Goal: Task Accomplishment & Management: Manage account settings

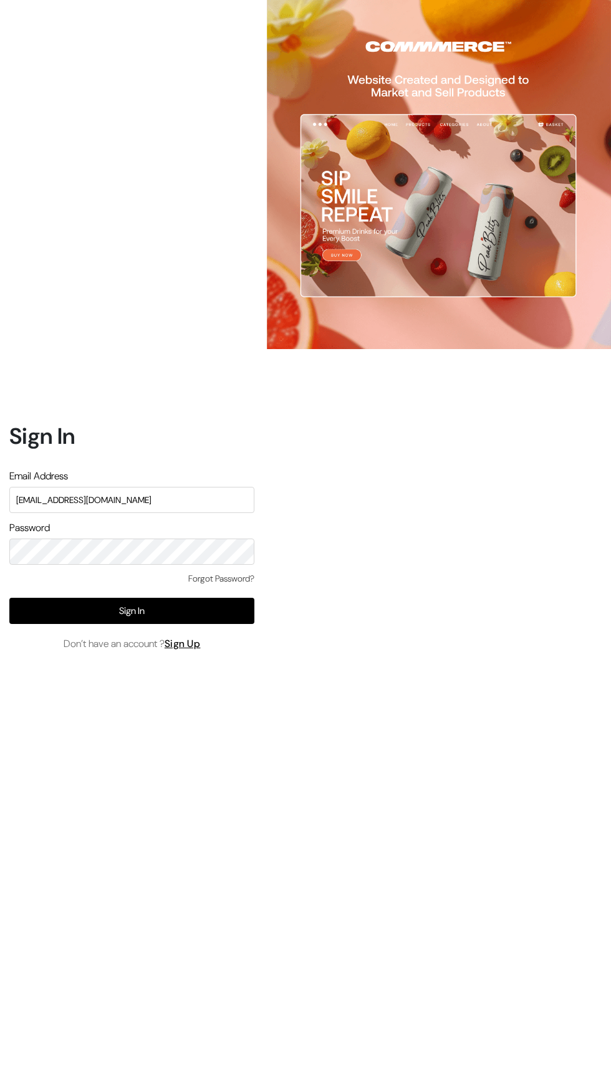
click at [51, 780] on div "Sign In Email Address themouldmarket@gmail.com Password Forgot Password? Sign I…" at bounding box center [127, 542] width 254 height 1084
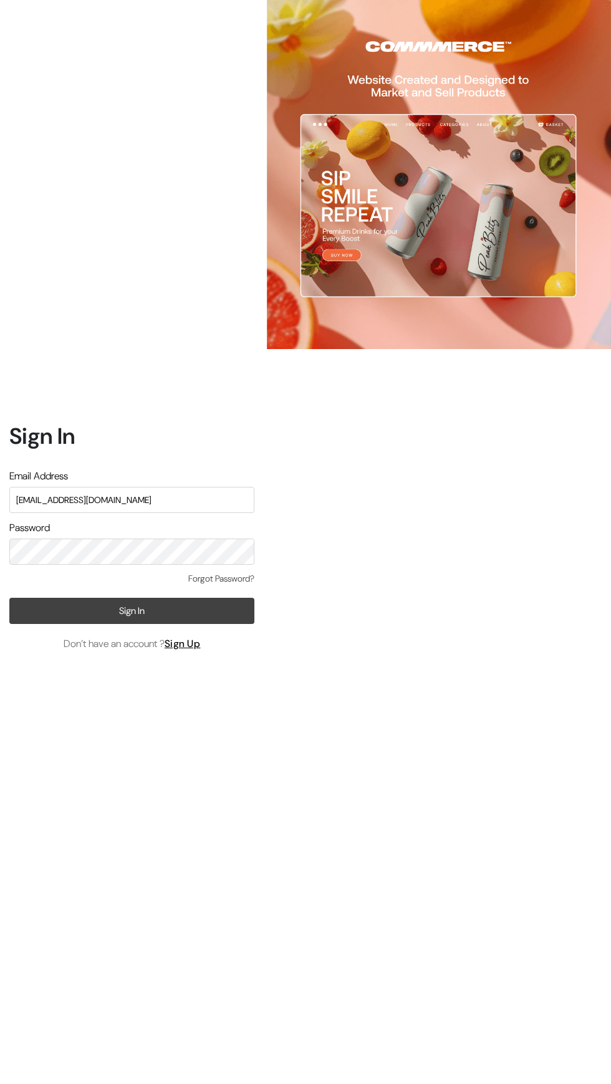
click at [56, 624] on button "Sign In" at bounding box center [131, 611] width 245 height 26
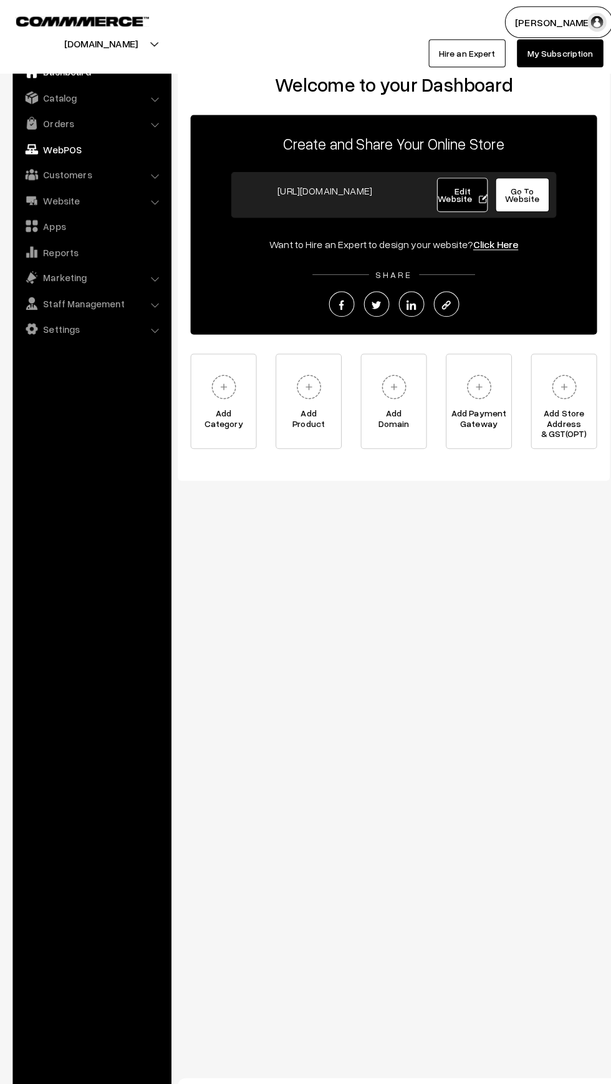
click at [33, 146] on img at bounding box center [31, 146] width 12 height 12
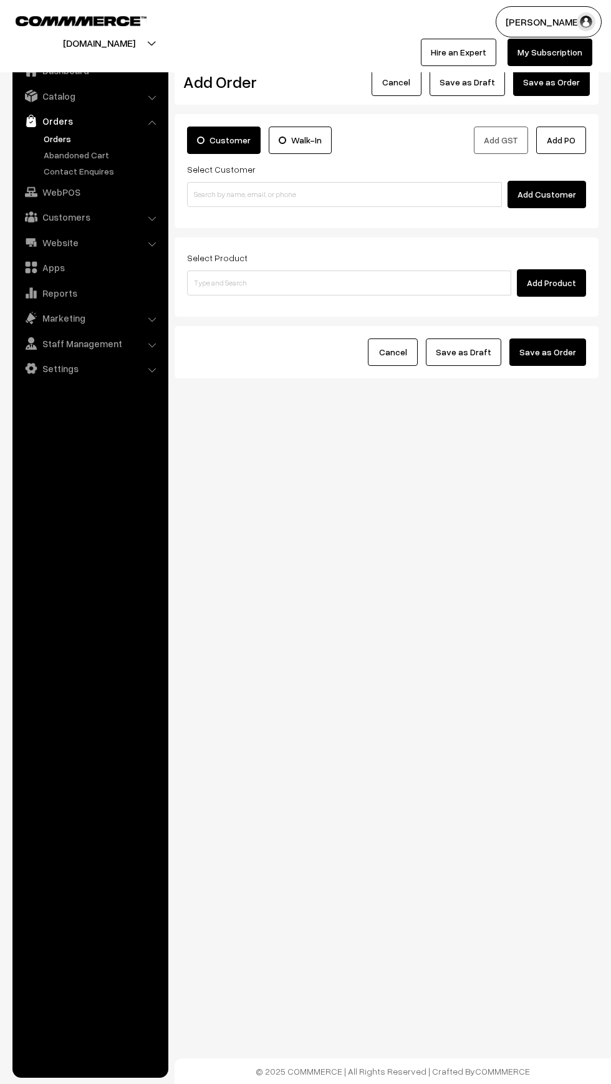
click at [46, 117] on link "Orders" at bounding box center [90, 121] width 148 height 22
click at [29, 124] on img at bounding box center [31, 121] width 12 height 12
click at [56, 116] on link "Orders" at bounding box center [90, 121] width 148 height 22
click at [42, 142] on link "Orders" at bounding box center [102, 138] width 123 height 13
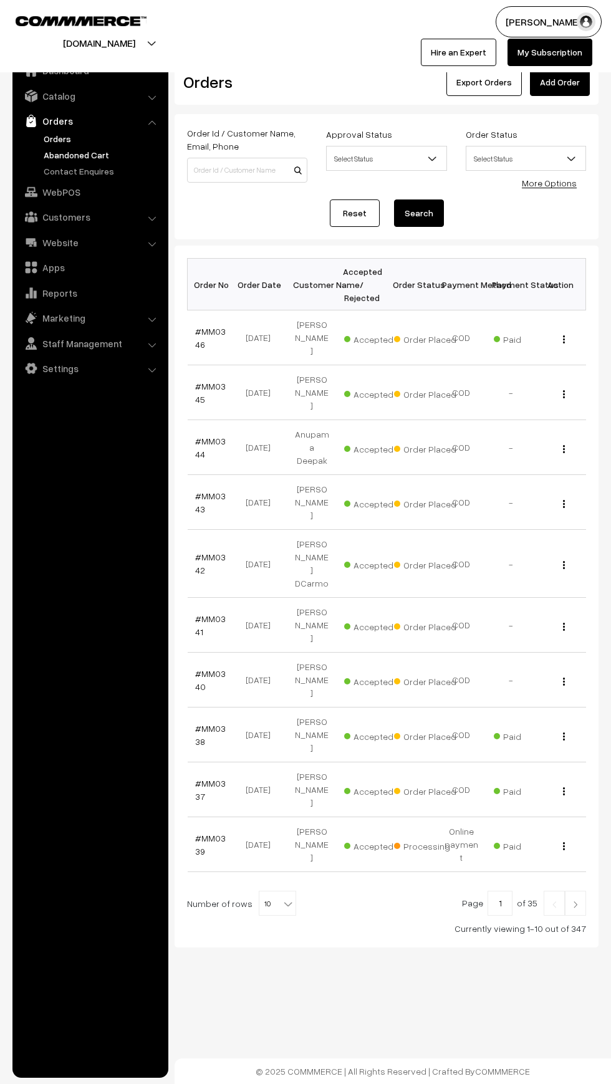
click at [51, 155] on link "Abandoned Cart" at bounding box center [102, 154] width 123 height 13
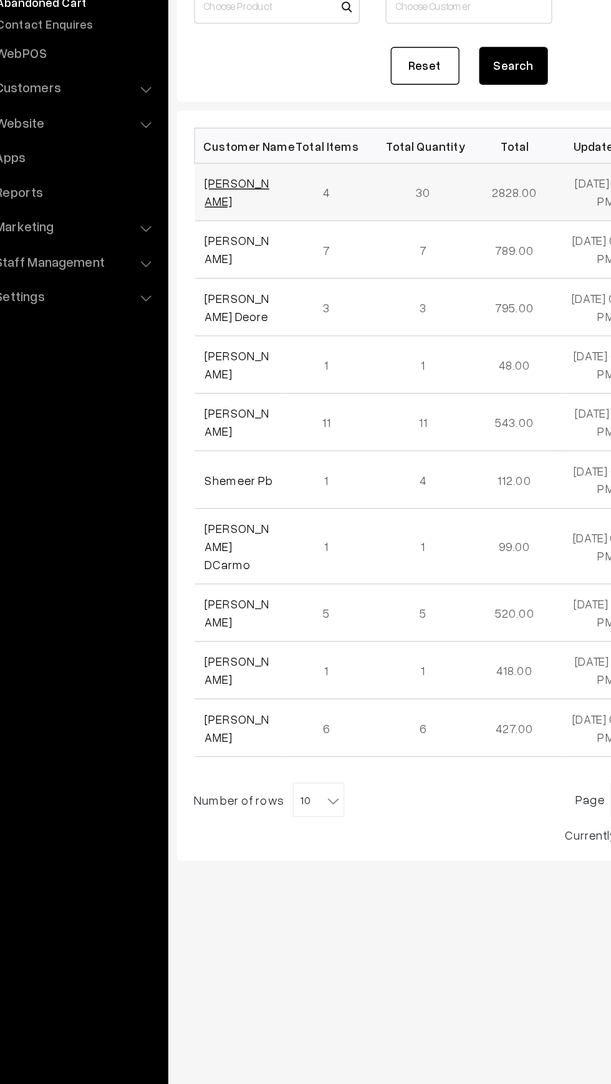
click at [200, 301] on link "[PERSON_NAME]" at bounding box center [218, 293] width 47 height 24
